Goal: Transaction & Acquisition: Purchase product/service

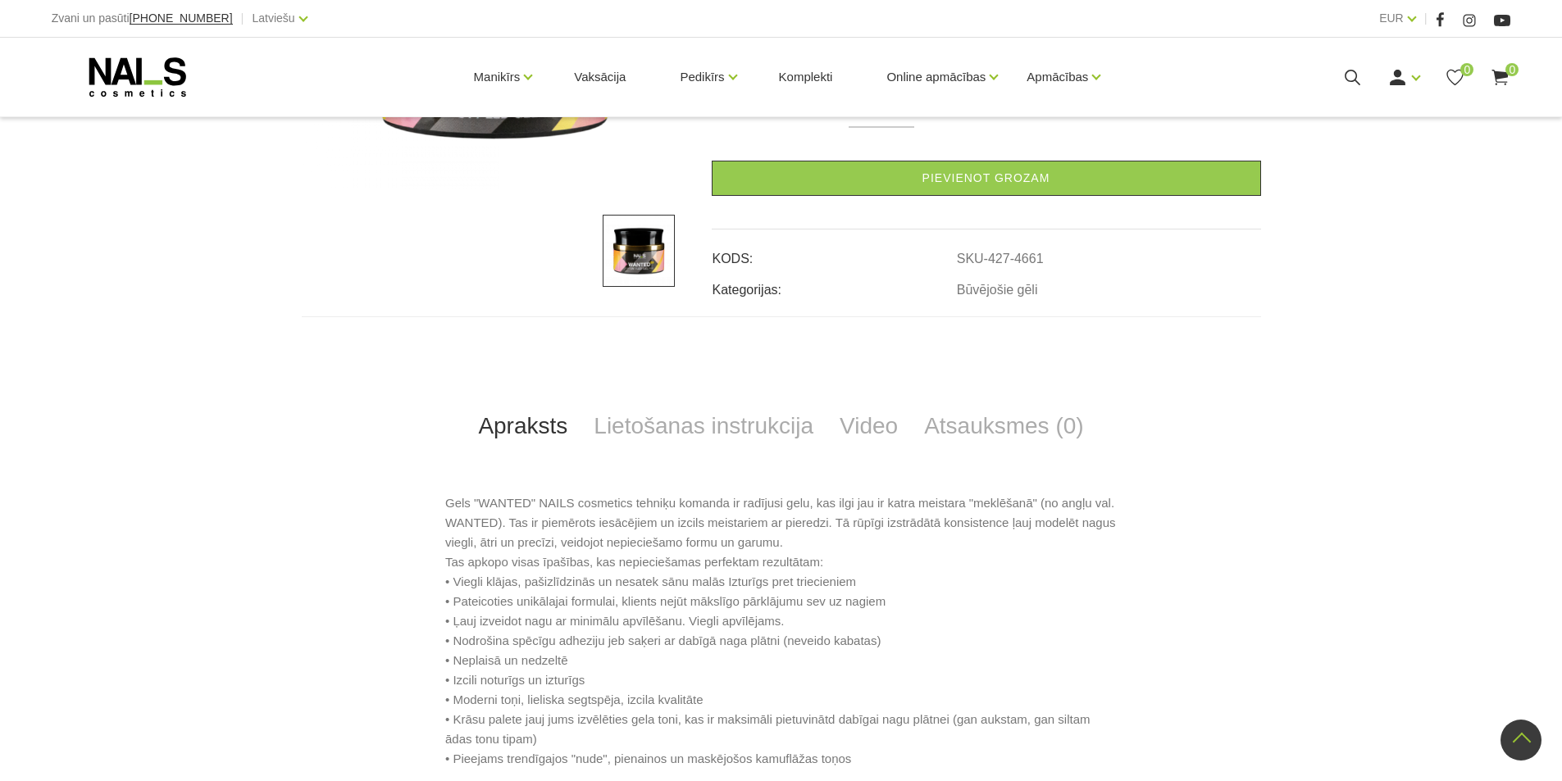
scroll to position [246, 0]
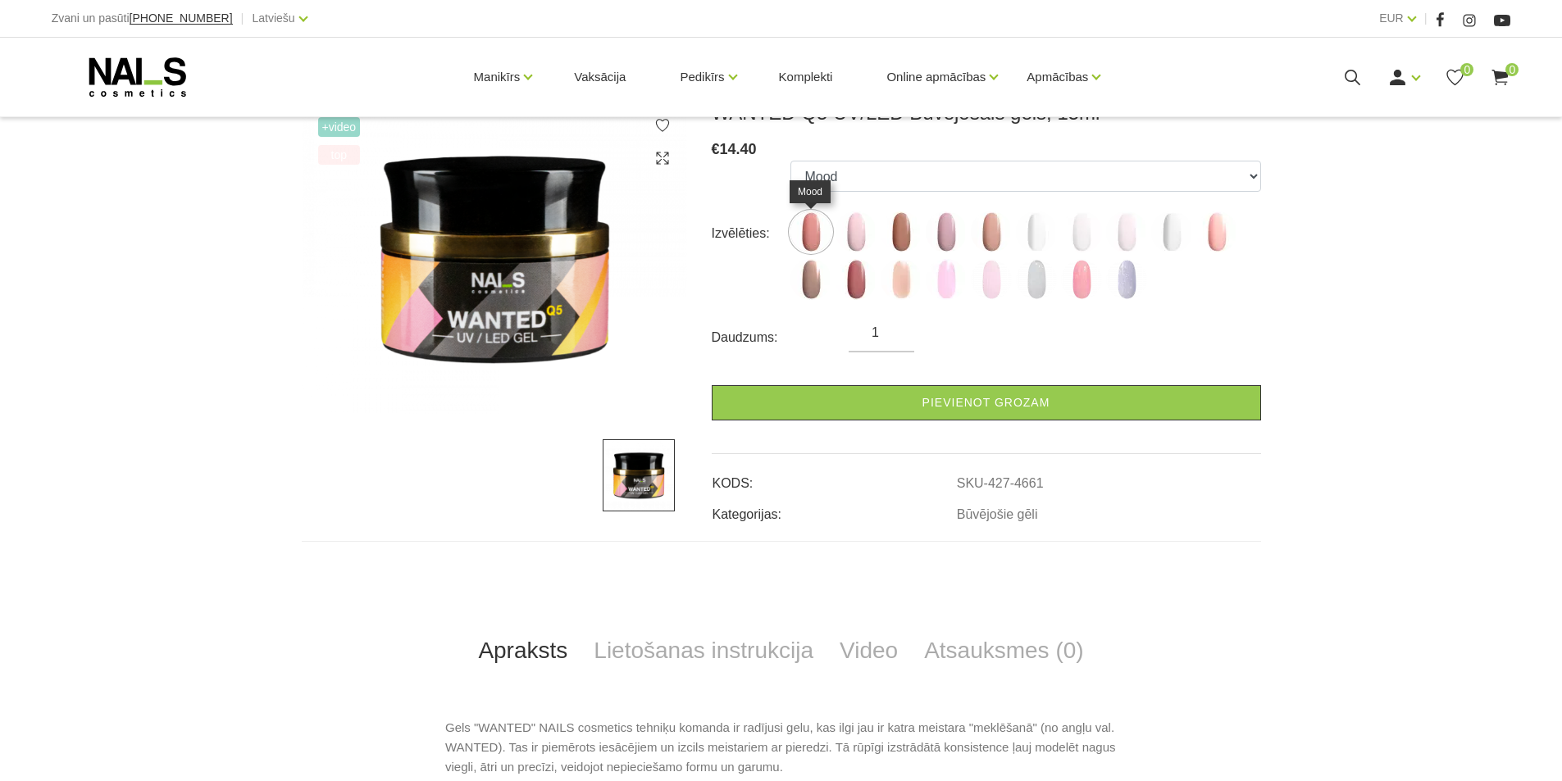
click at [816, 230] on img at bounding box center [810, 232] width 41 height 41
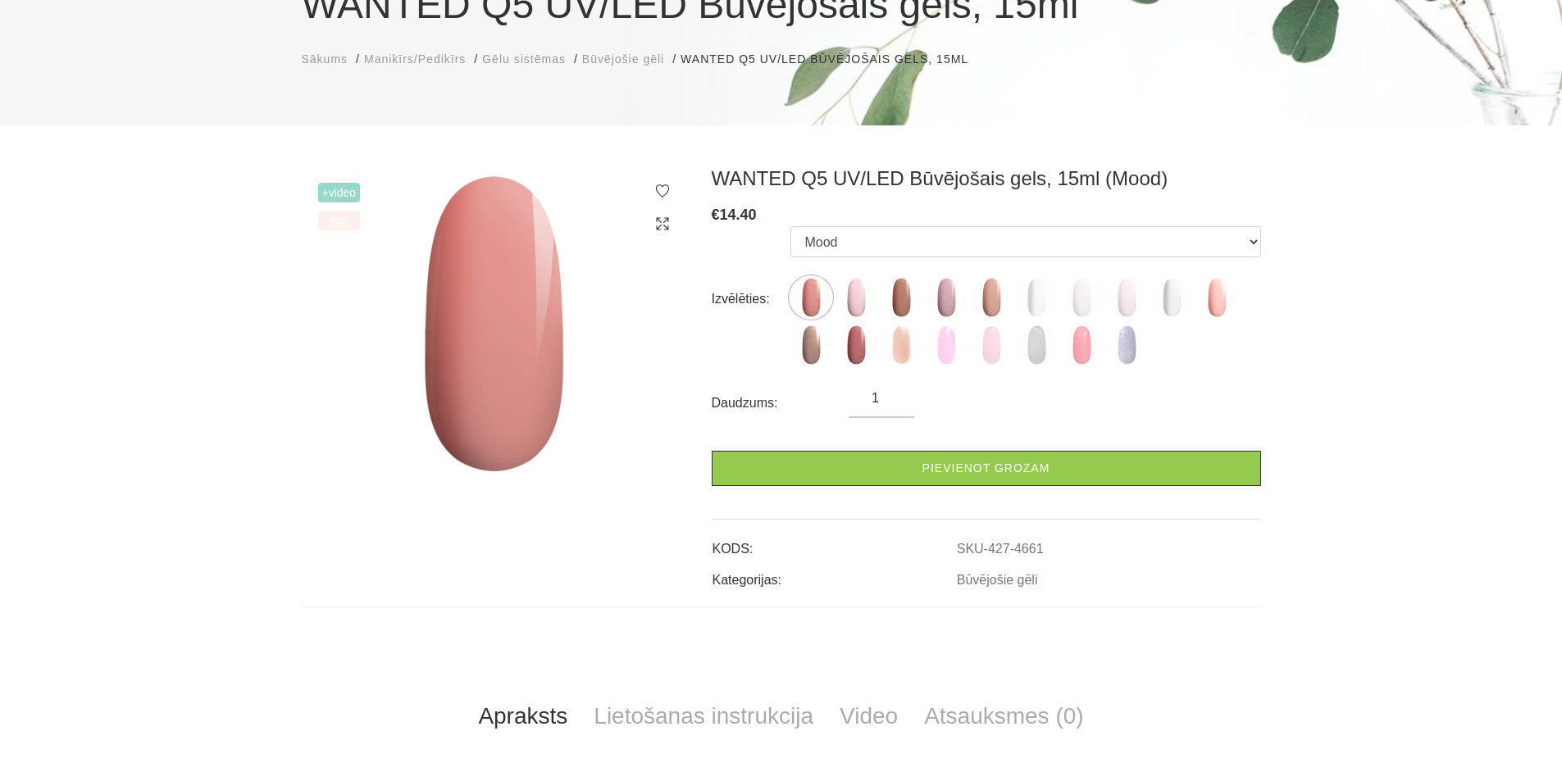
scroll to position [82, 0]
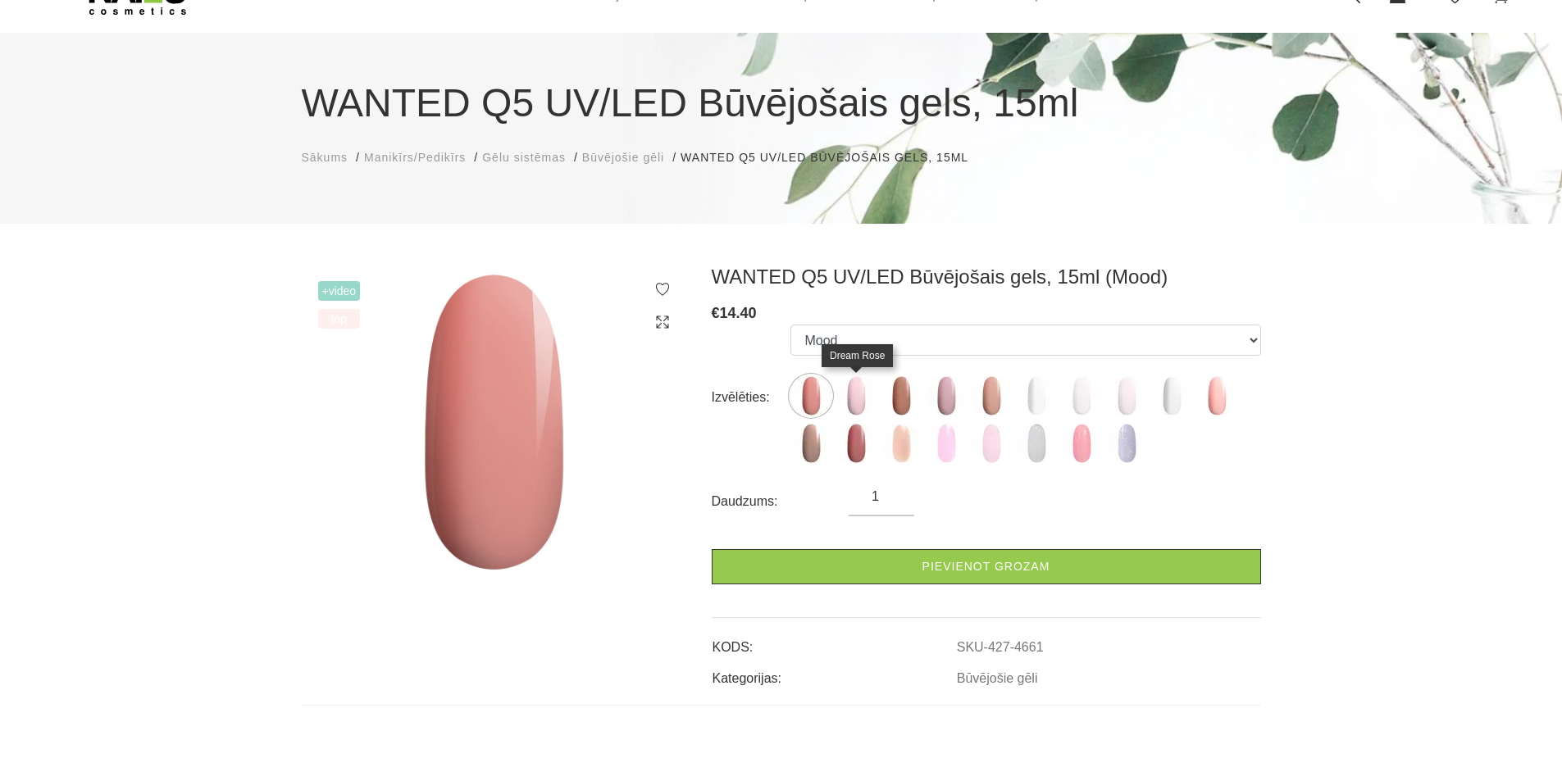
click at [855, 403] on img at bounding box center [856, 396] width 41 height 41
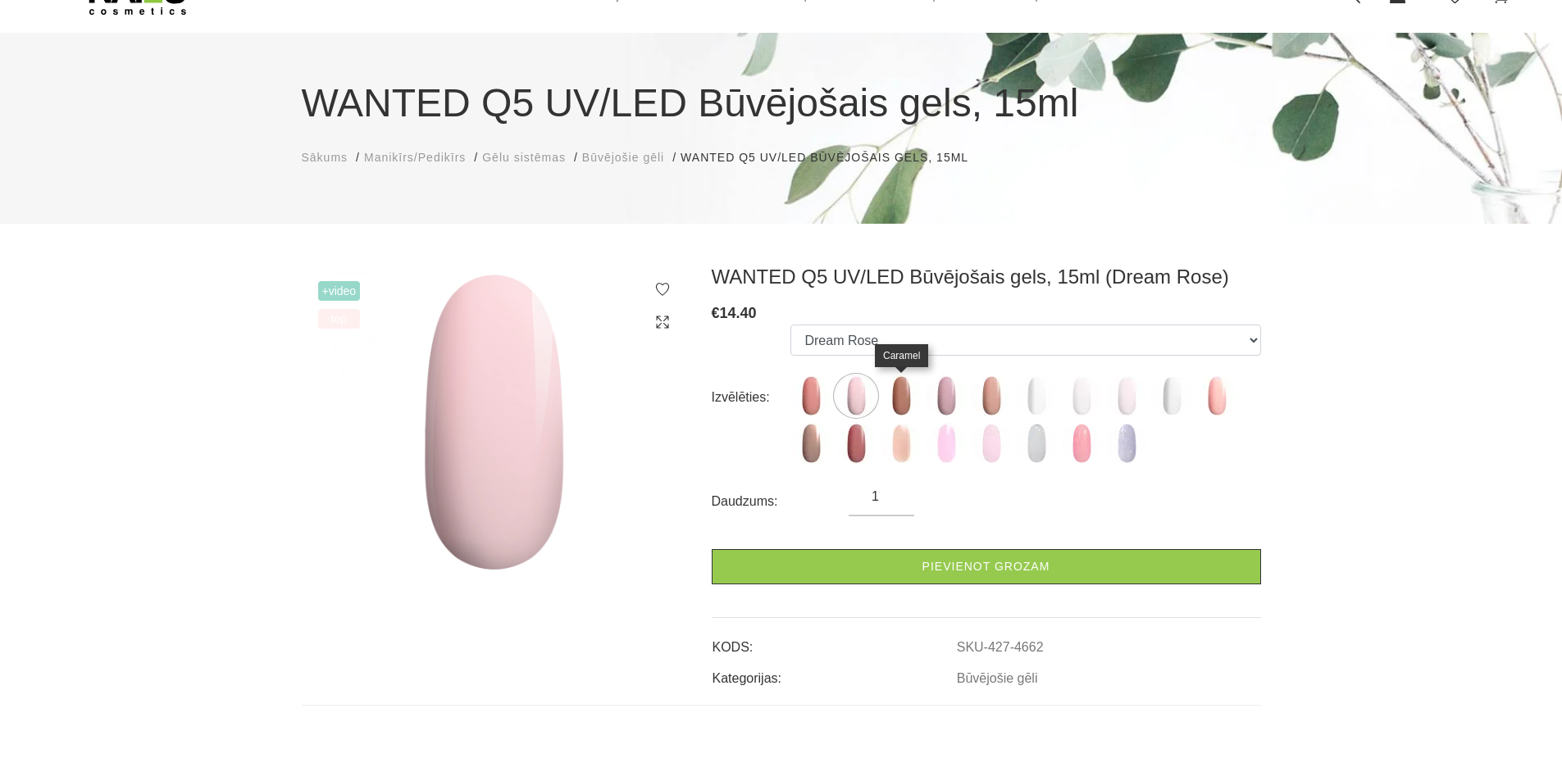
click at [906, 398] on img at bounding box center [901, 396] width 41 height 41
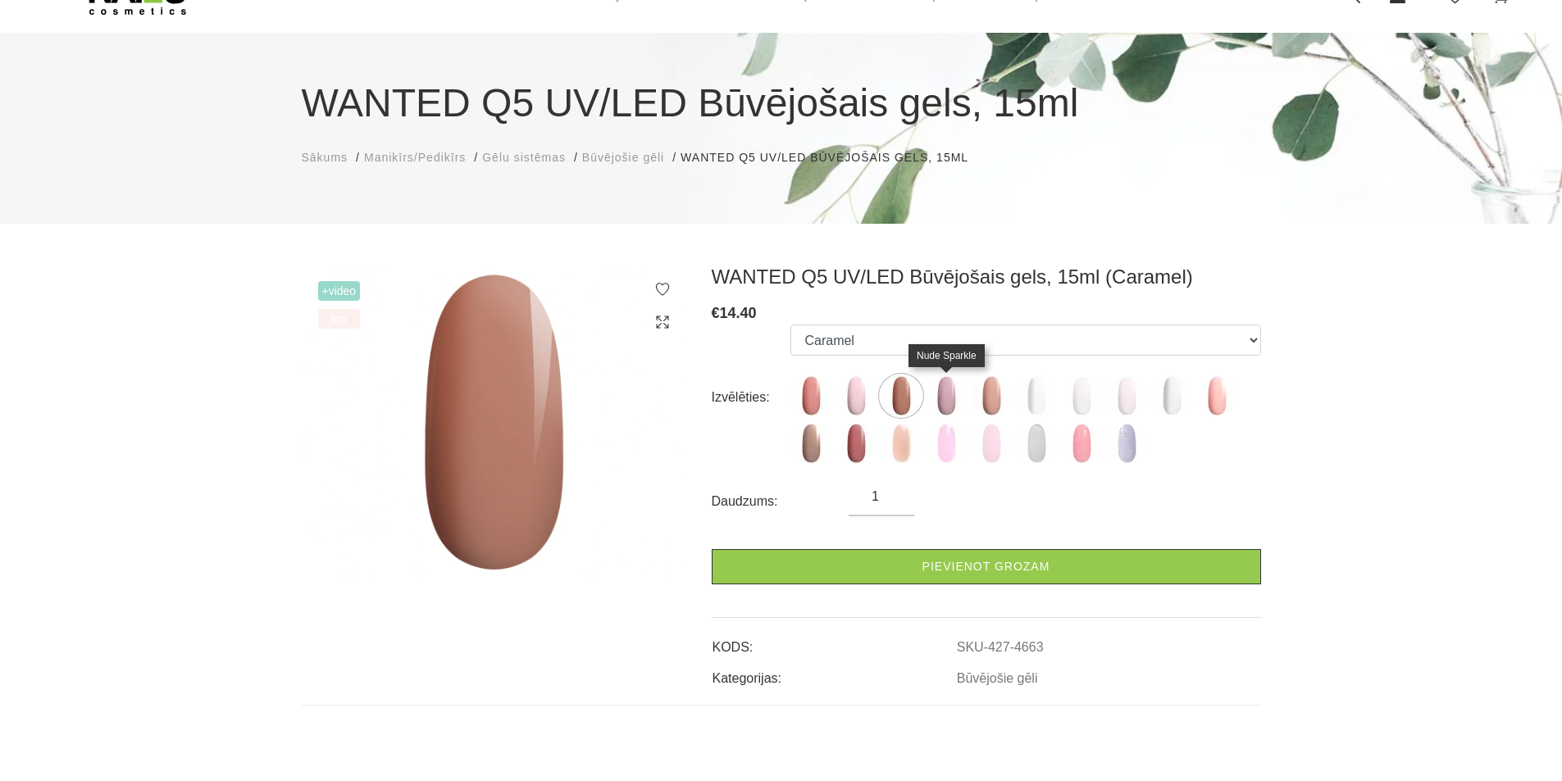
click at [945, 398] on img at bounding box center [946, 396] width 41 height 41
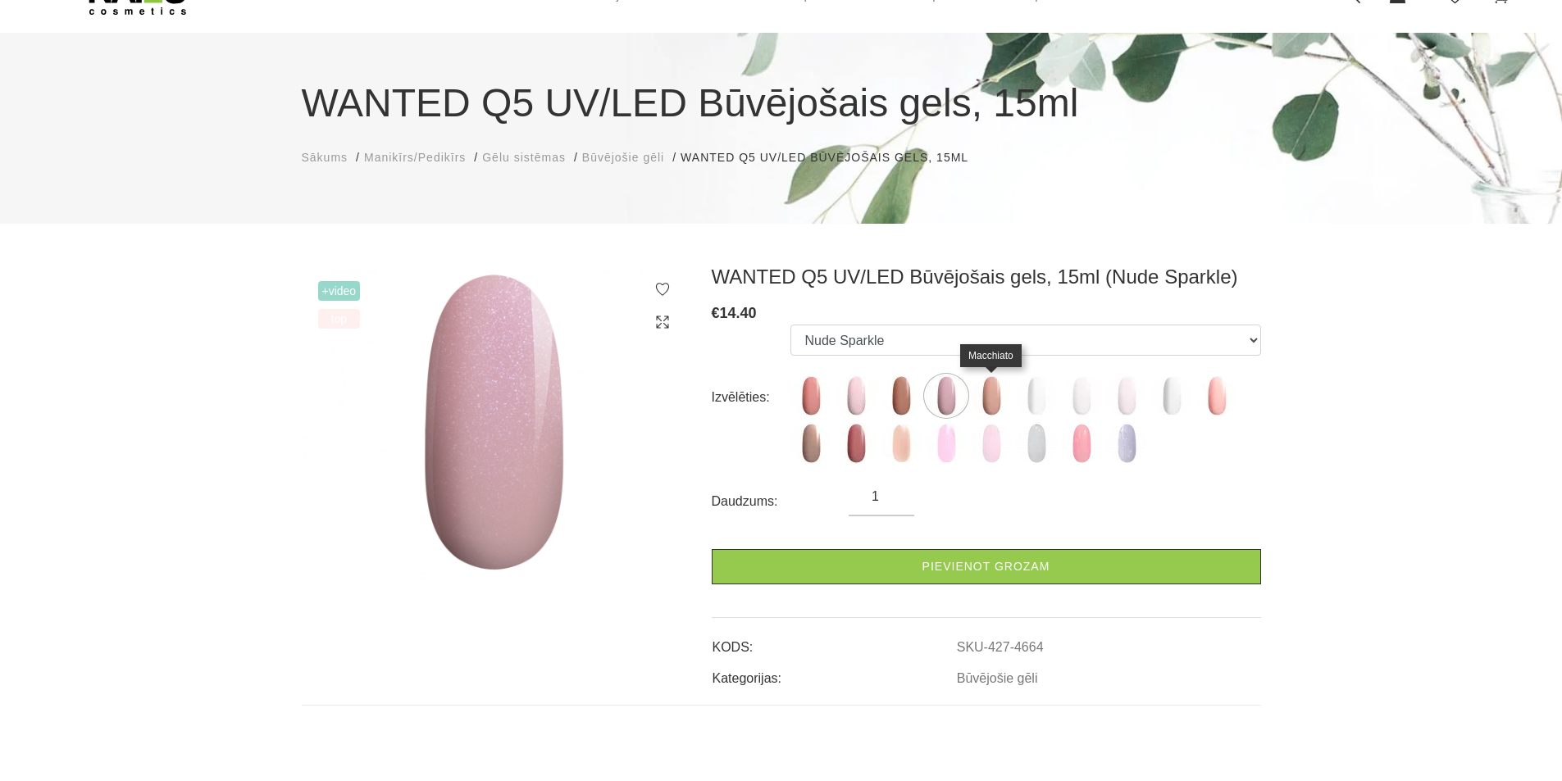
click at [991, 402] on img at bounding box center [991, 396] width 41 height 41
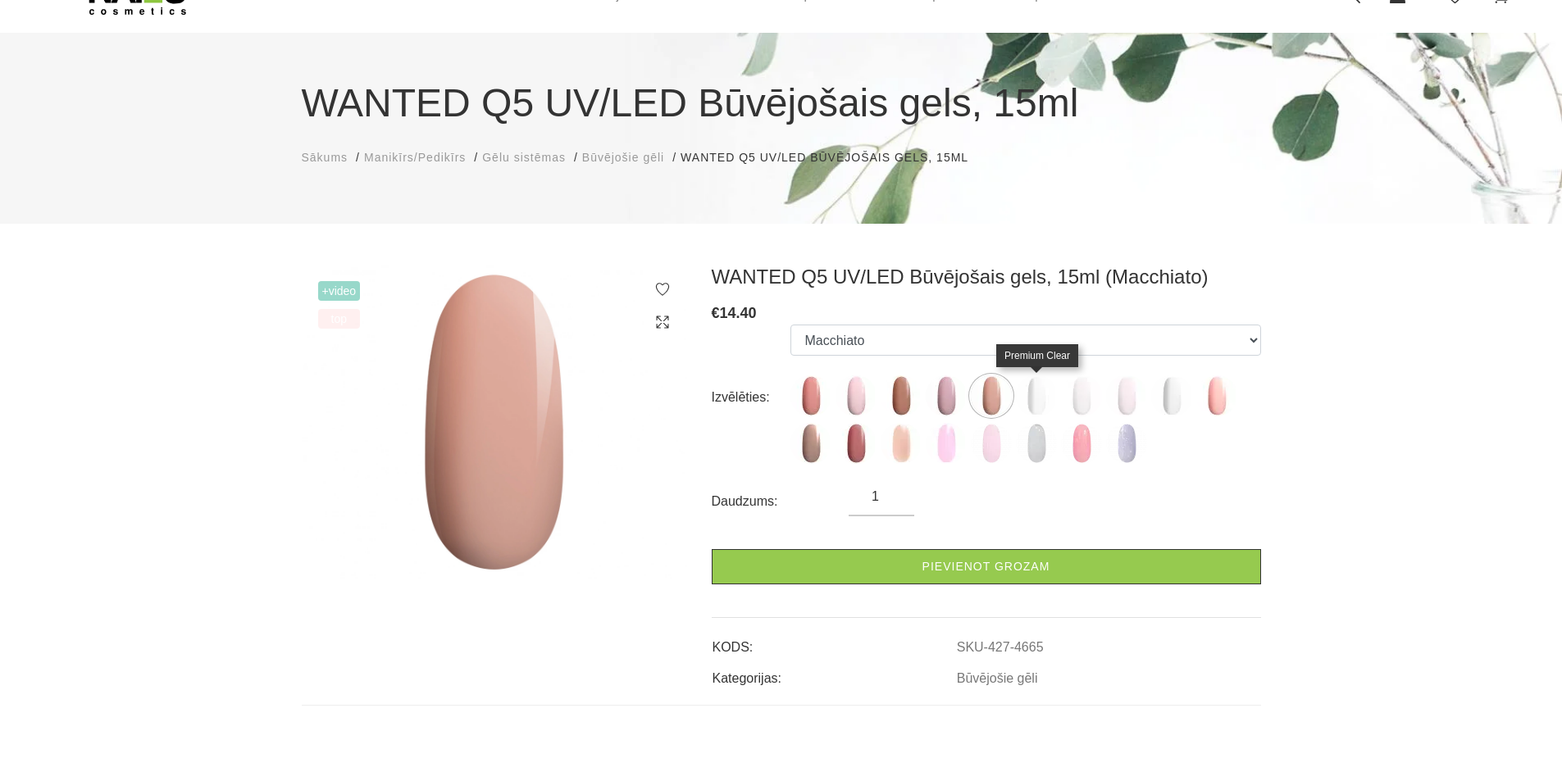
click at [1040, 405] on img at bounding box center [1036, 396] width 41 height 41
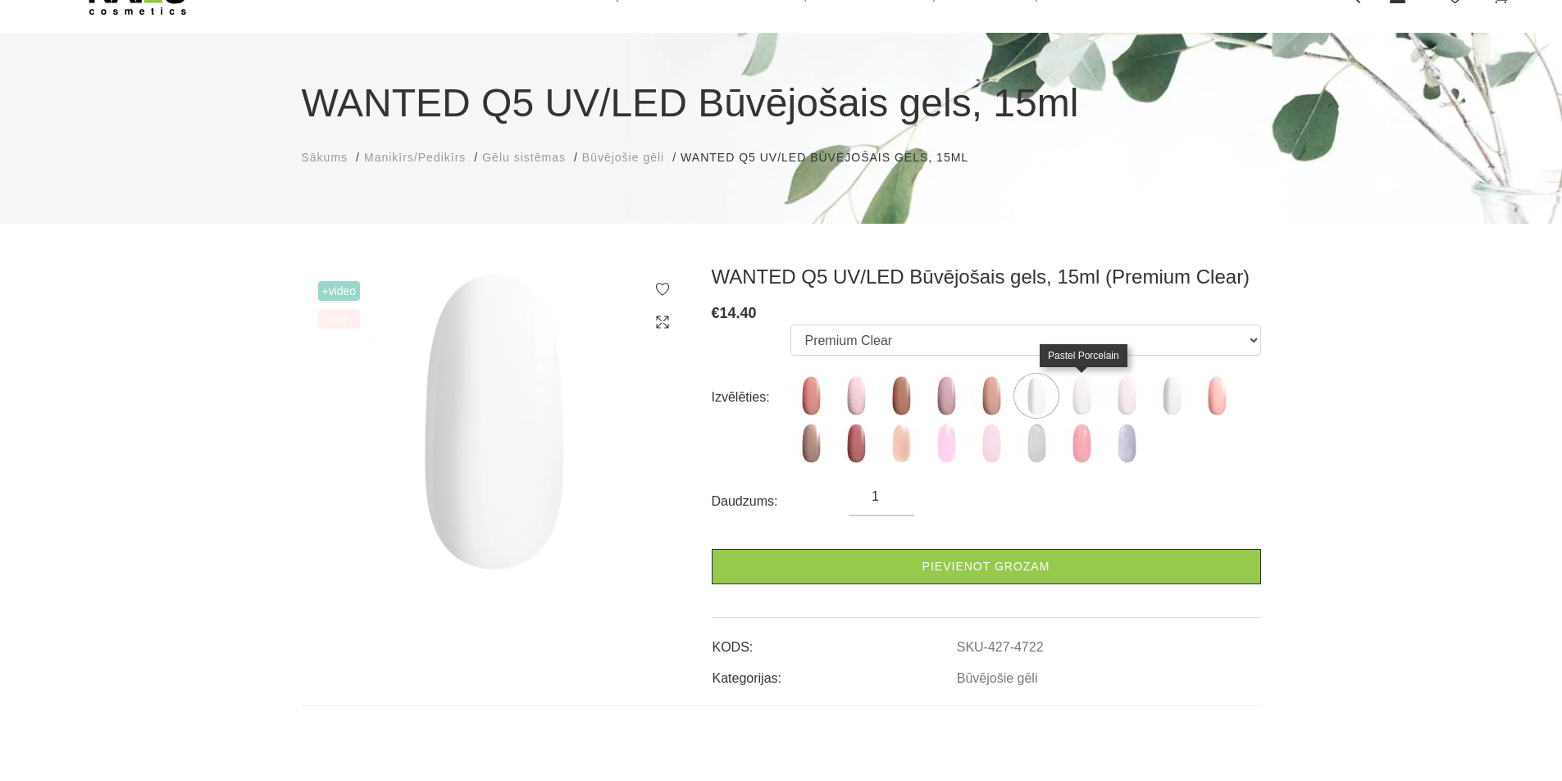
click at [1079, 405] on img at bounding box center [1081, 396] width 41 height 41
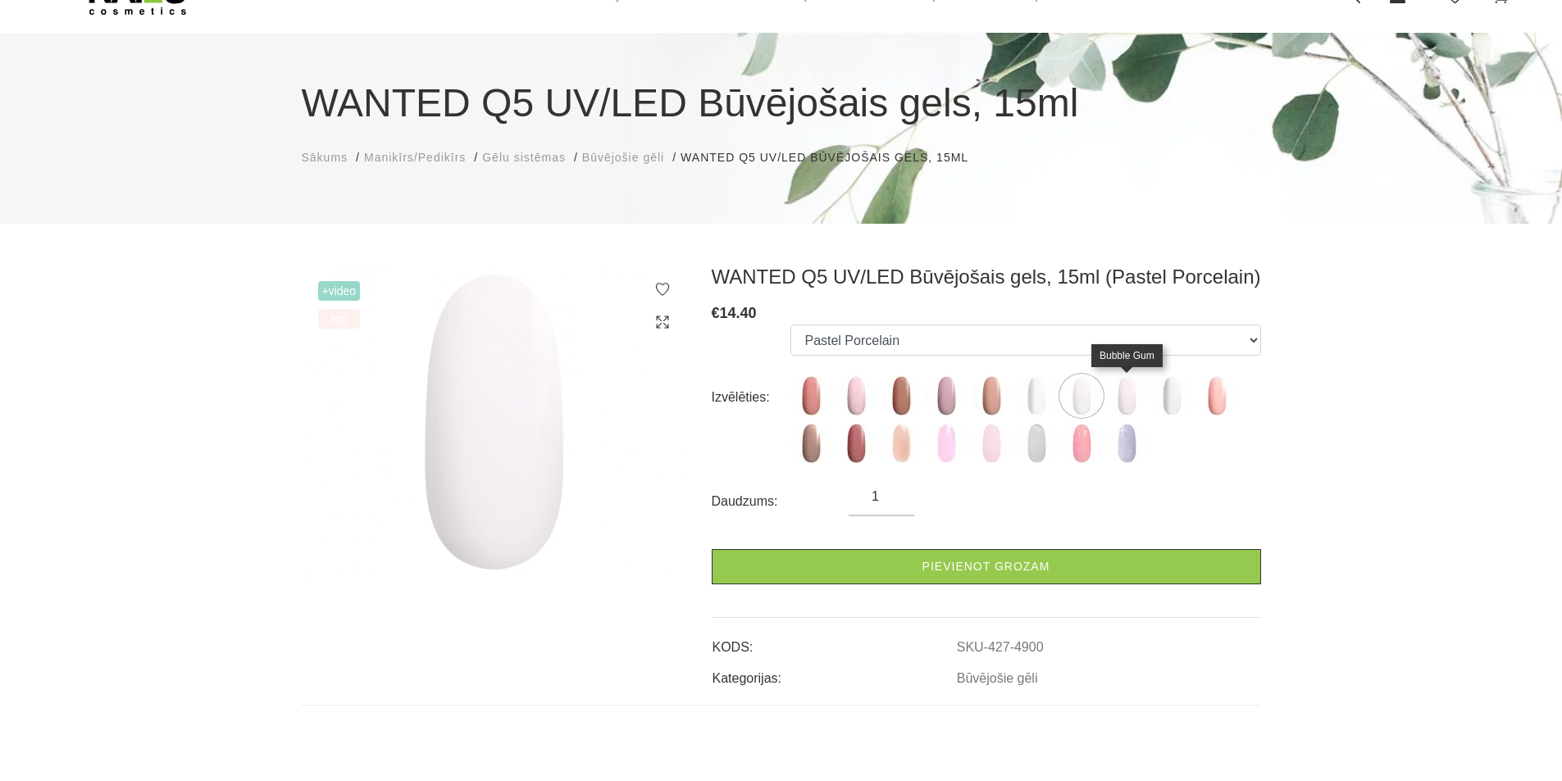
drag, startPoint x: 1126, startPoint y: 403, endPoint x: 1143, endPoint y: 406, distance: 17.4
click at [1126, 403] on img at bounding box center [1126, 396] width 41 height 41
click at [1176, 406] on img at bounding box center [1171, 396] width 41 height 41
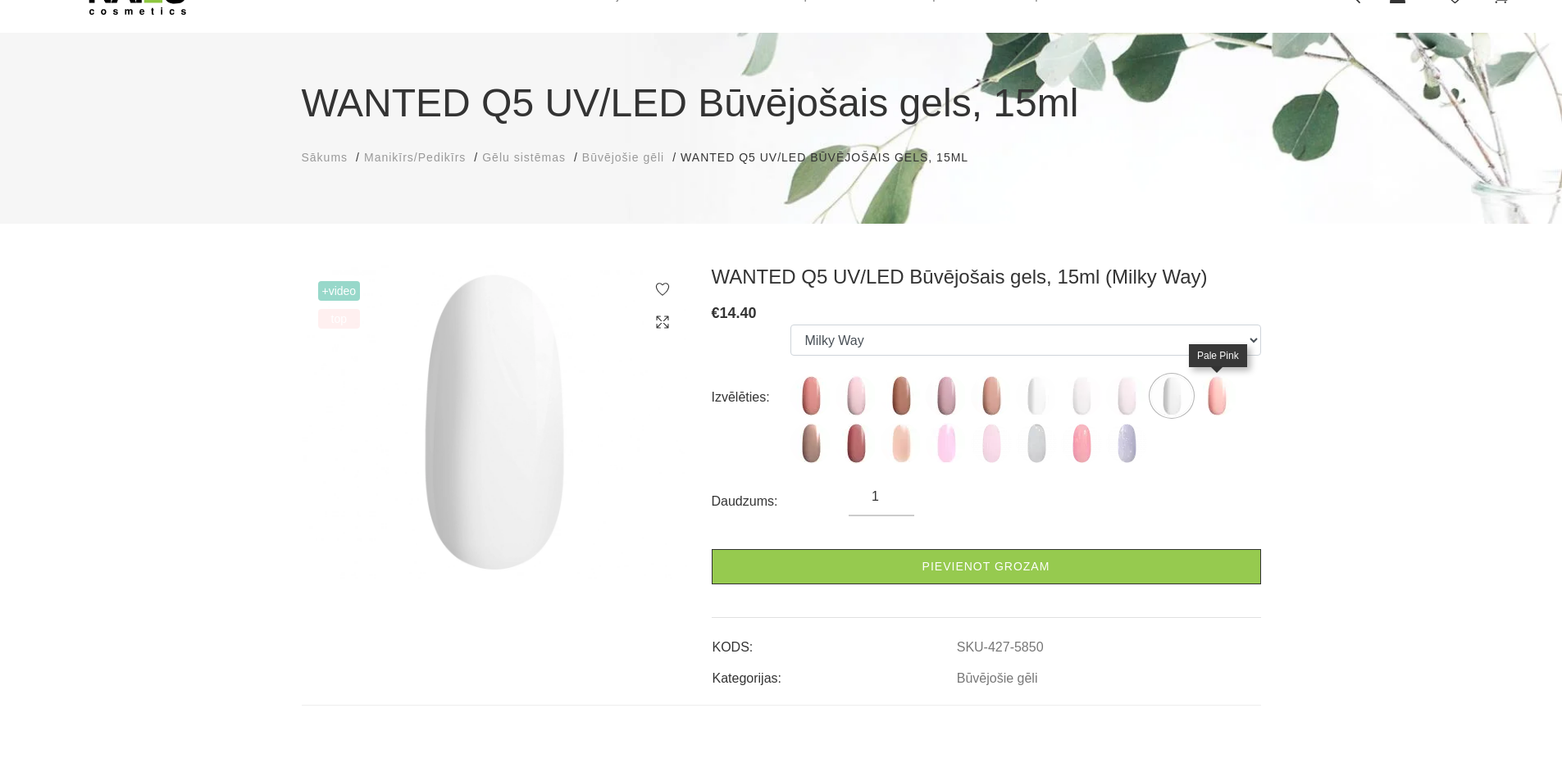
click at [1210, 403] on img at bounding box center [1216, 396] width 41 height 41
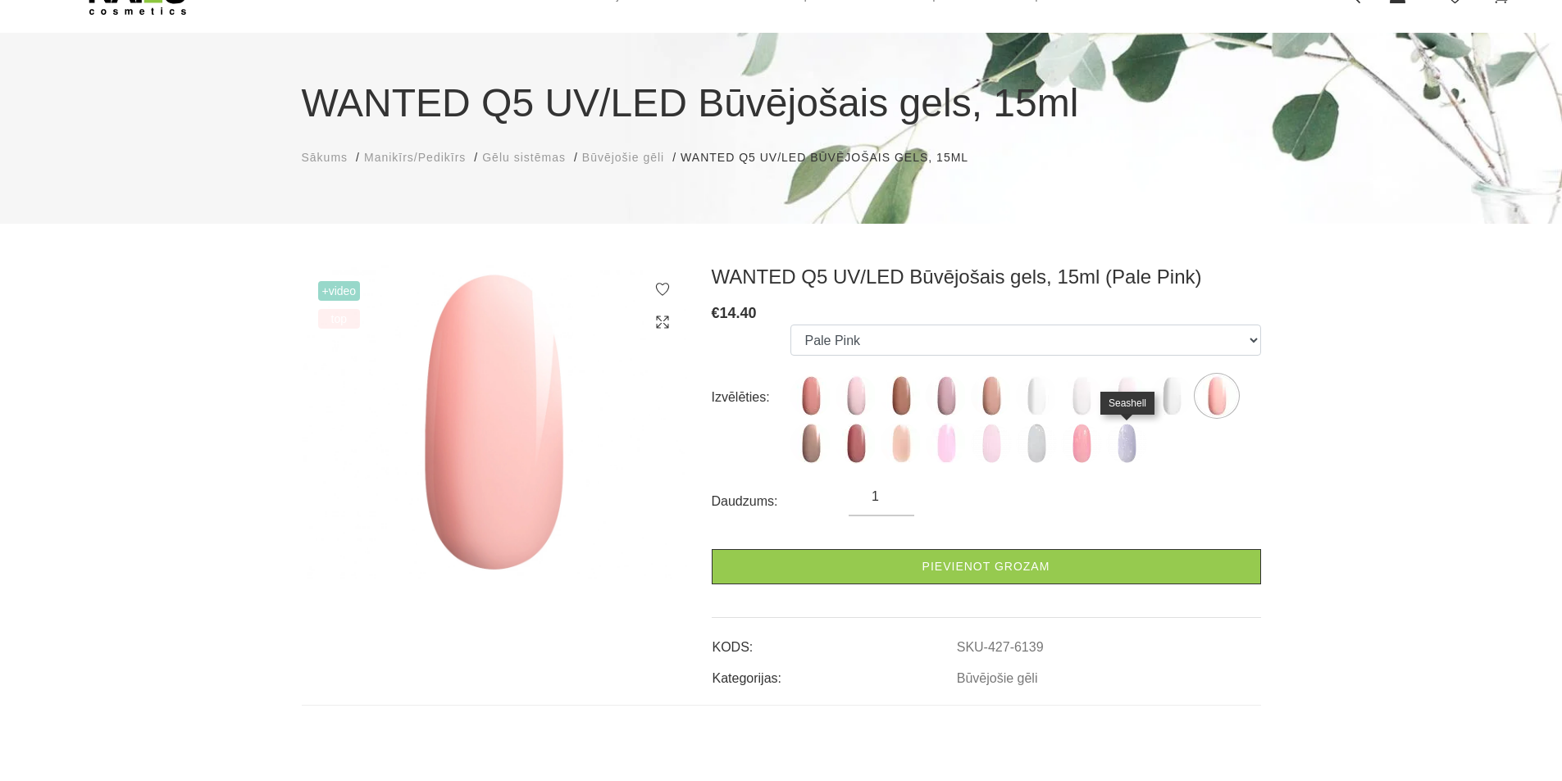
click at [1129, 441] on img at bounding box center [1126, 443] width 41 height 41
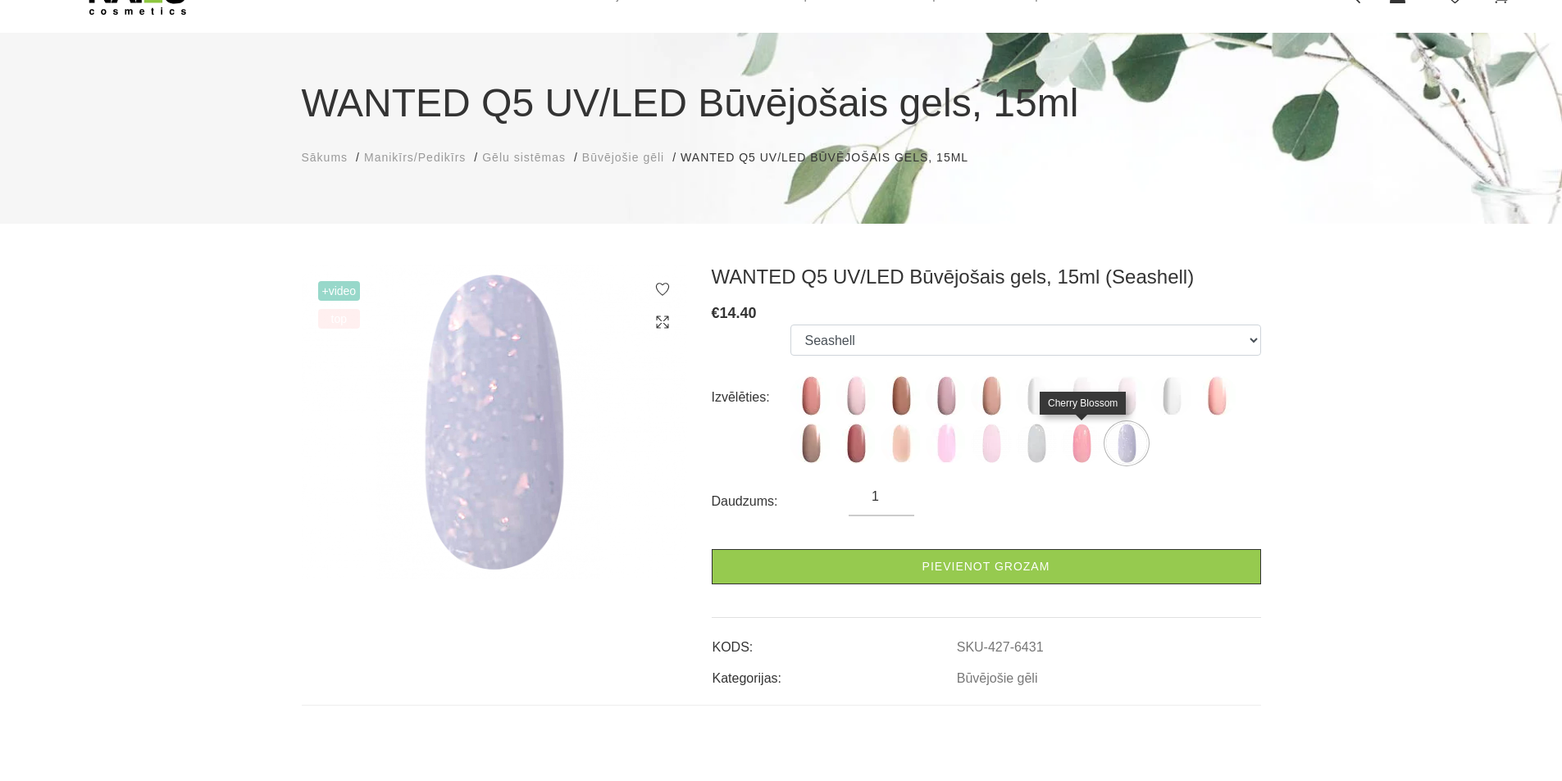
click at [1079, 440] on img at bounding box center [1081, 443] width 41 height 41
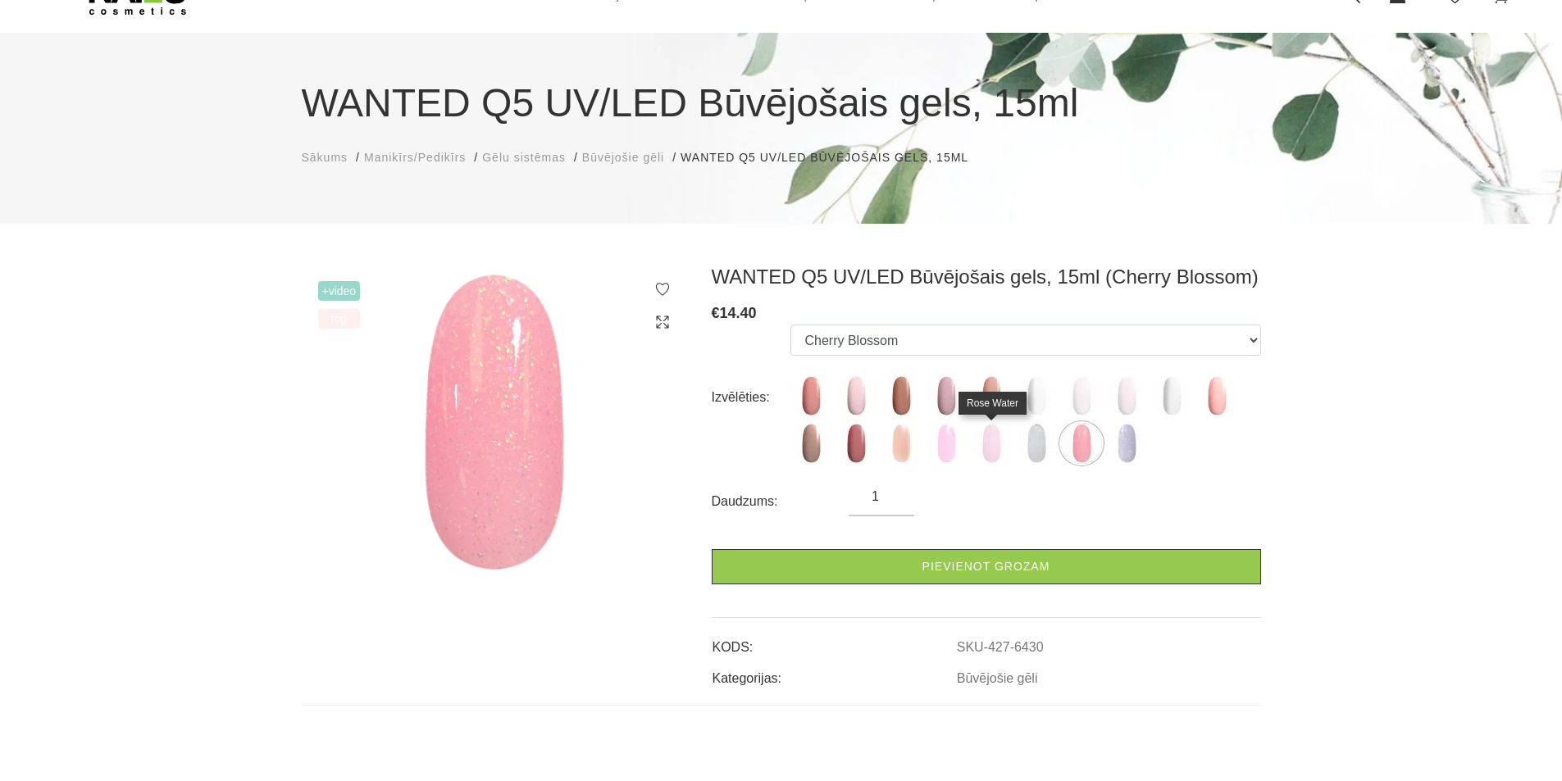
click at [991, 440] on img at bounding box center [991, 443] width 41 height 41
select select "6428"
